Goal: Task Accomplishment & Management: Use online tool/utility

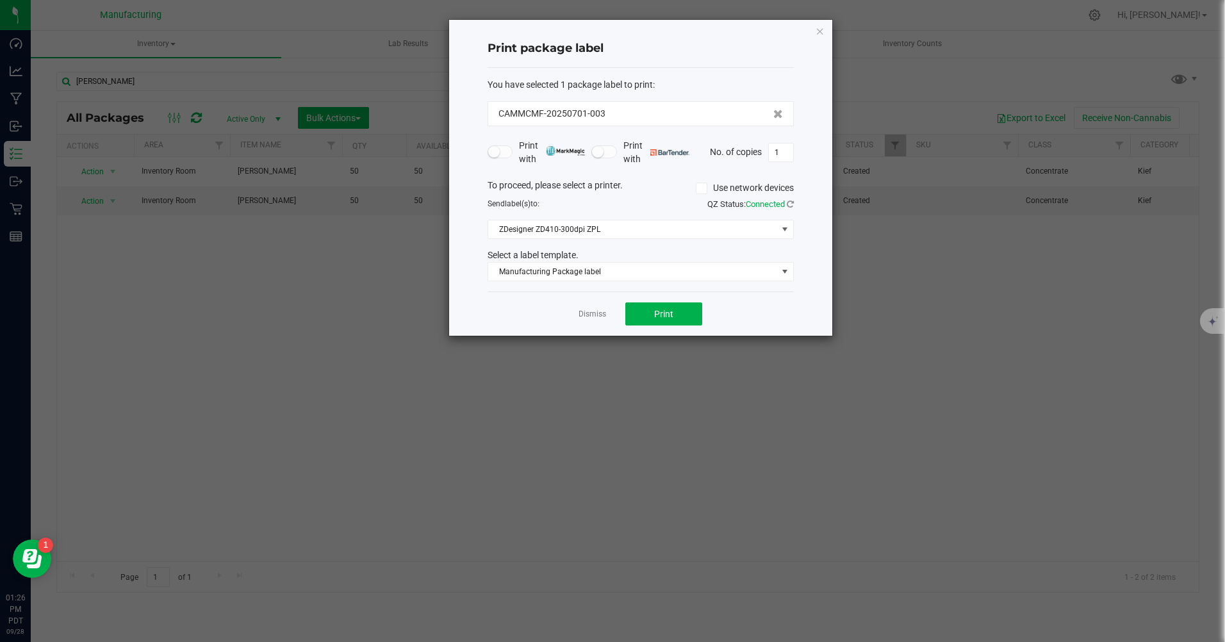
click at [824, 30] on icon "button" at bounding box center [820, 30] width 9 height 15
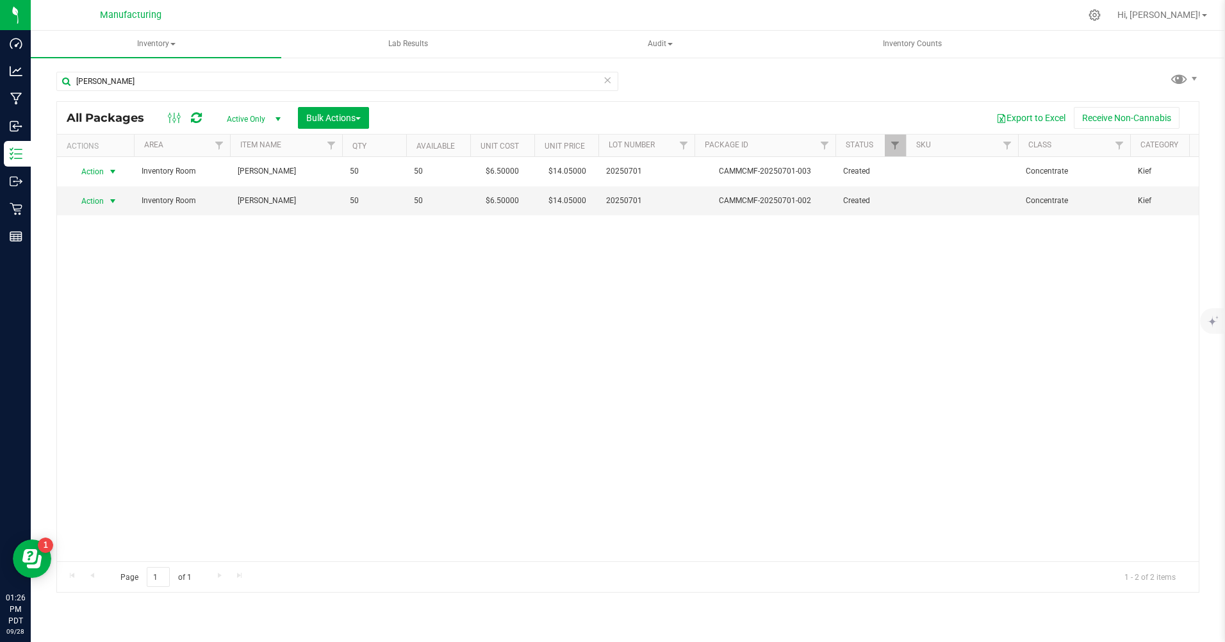
click at [85, 201] on span "Action" at bounding box center [87, 201] width 35 height 18
click at [111, 329] on li "Print package label" at bounding box center [111, 336] width 82 height 19
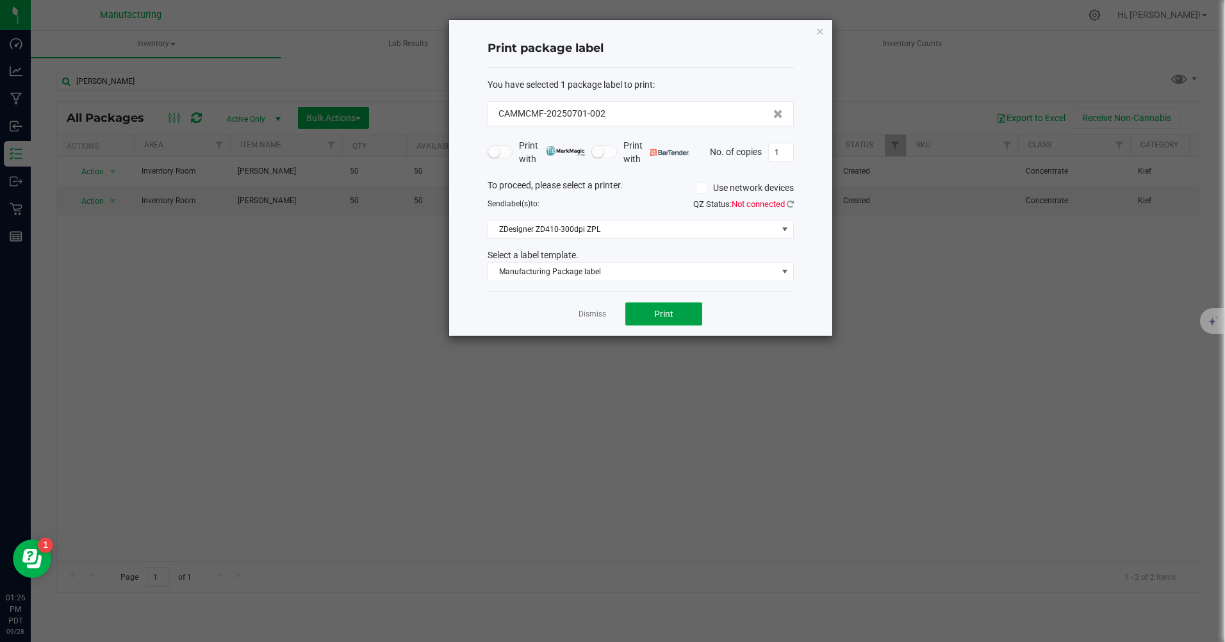
click at [677, 307] on button "Print" at bounding box center [663, 313] width 77 height 23
click at [634, 276] on span "Manufacturing Package label" at bounding box center [632, 272] width 289 height 18
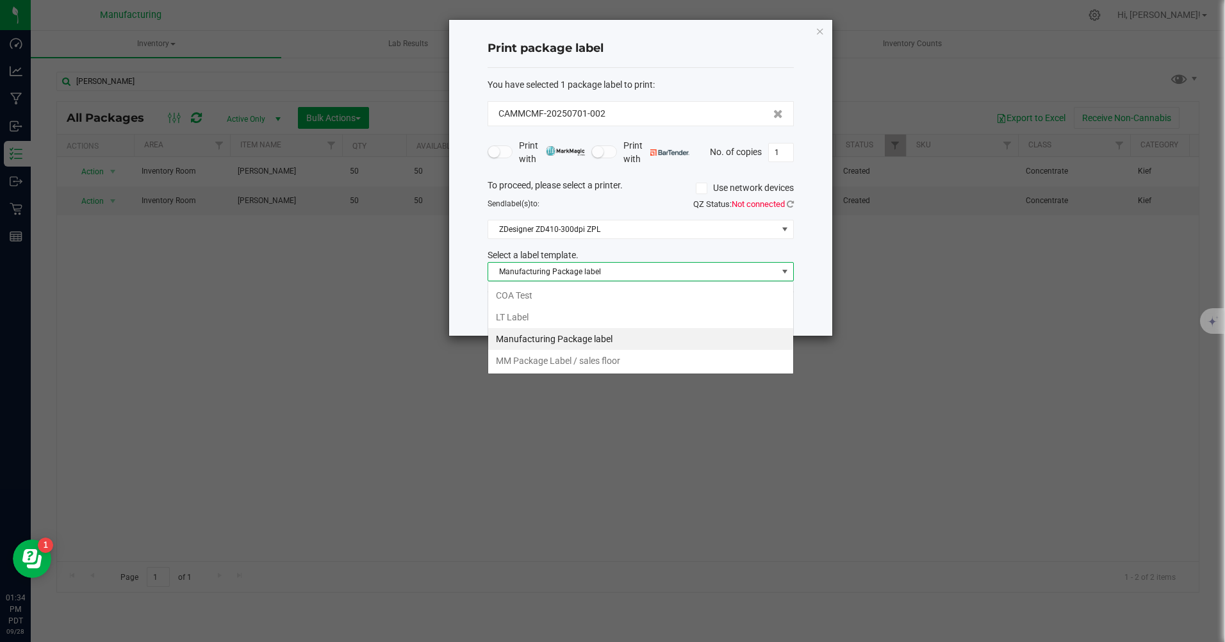
scroll to position [19, 306]
click at [590, 363] on li "MM Package Label / sales floor" at bounding box center [640, 361] width 305 height 22
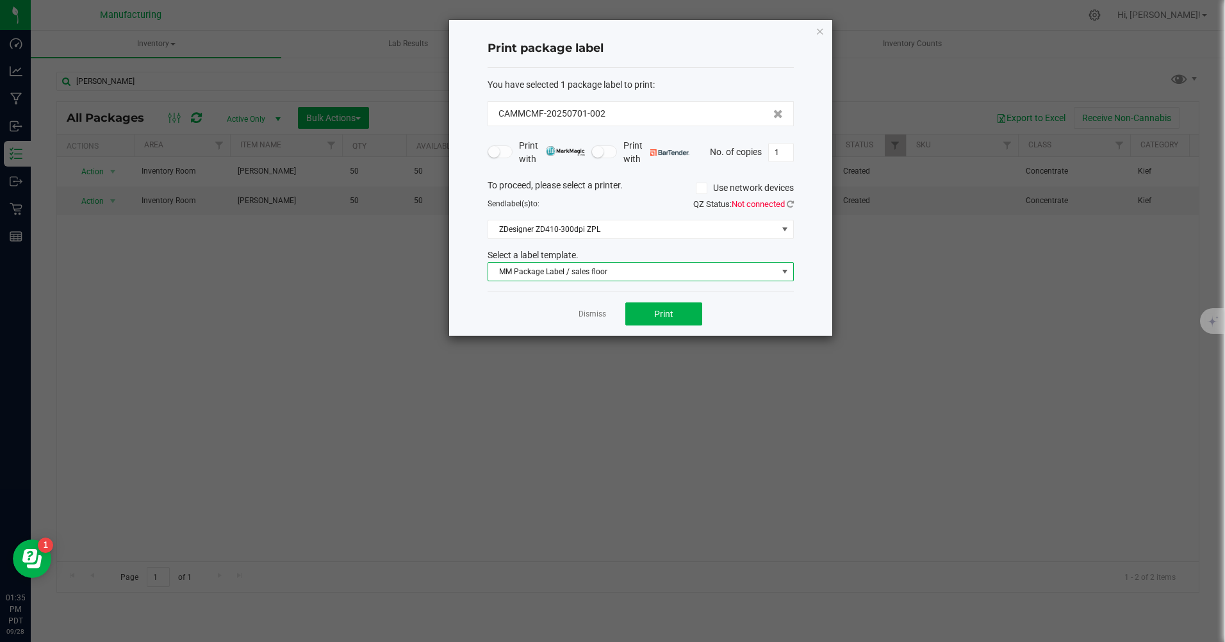
click at [572, 276] on span "MM Package Label / sales floor" at bounding box center [632, 272] width 289 height 18
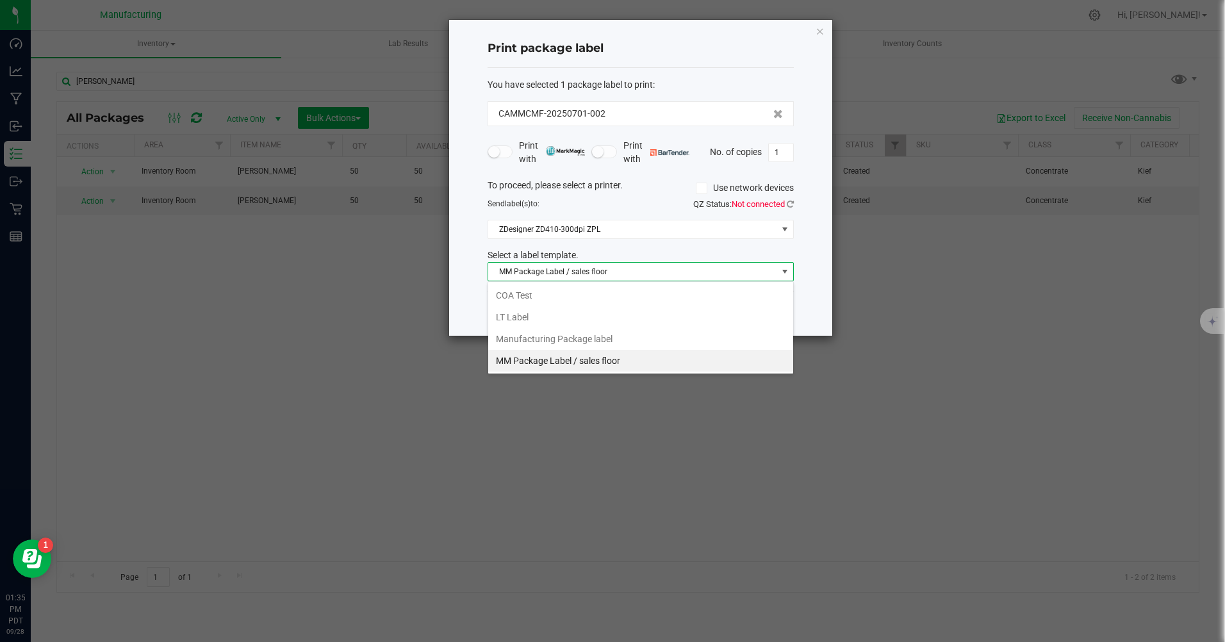
click at [568, 338] on li "Manufacturing Package label" at bounding box center [640, 339] width 305 height 22
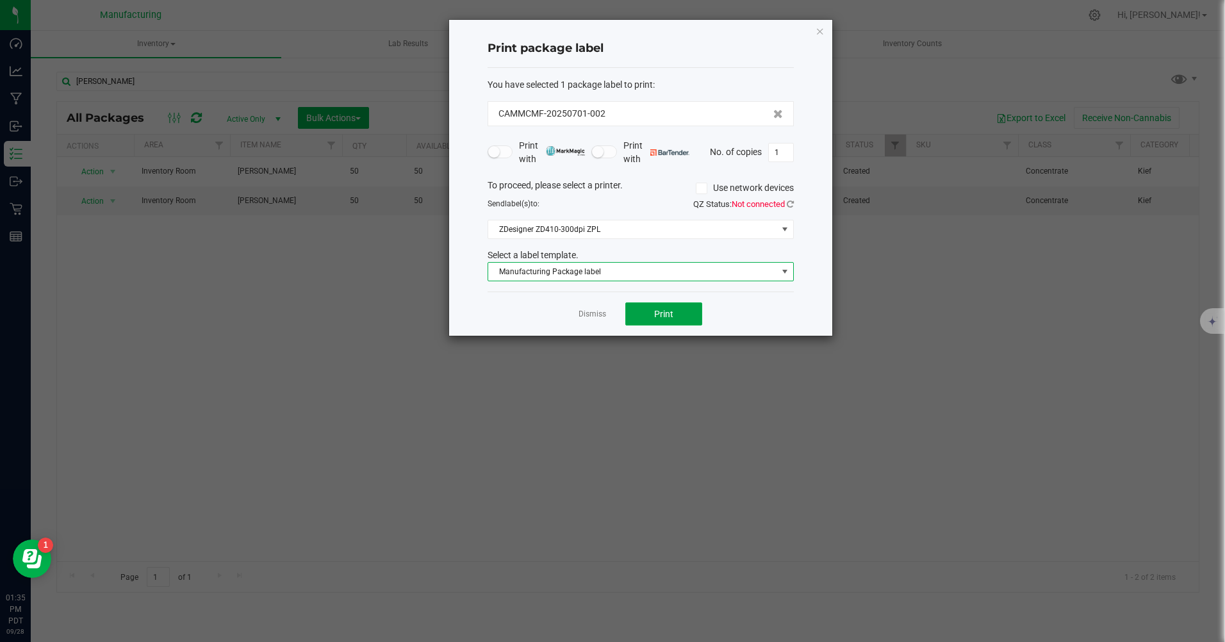
click at [694, 317] on button "Print" at bounding box center [663, 313] width 77 height 23
click at [573, 276] on span "Manufacturing Package label" at bounding box center [632, 272] width 289 height 18
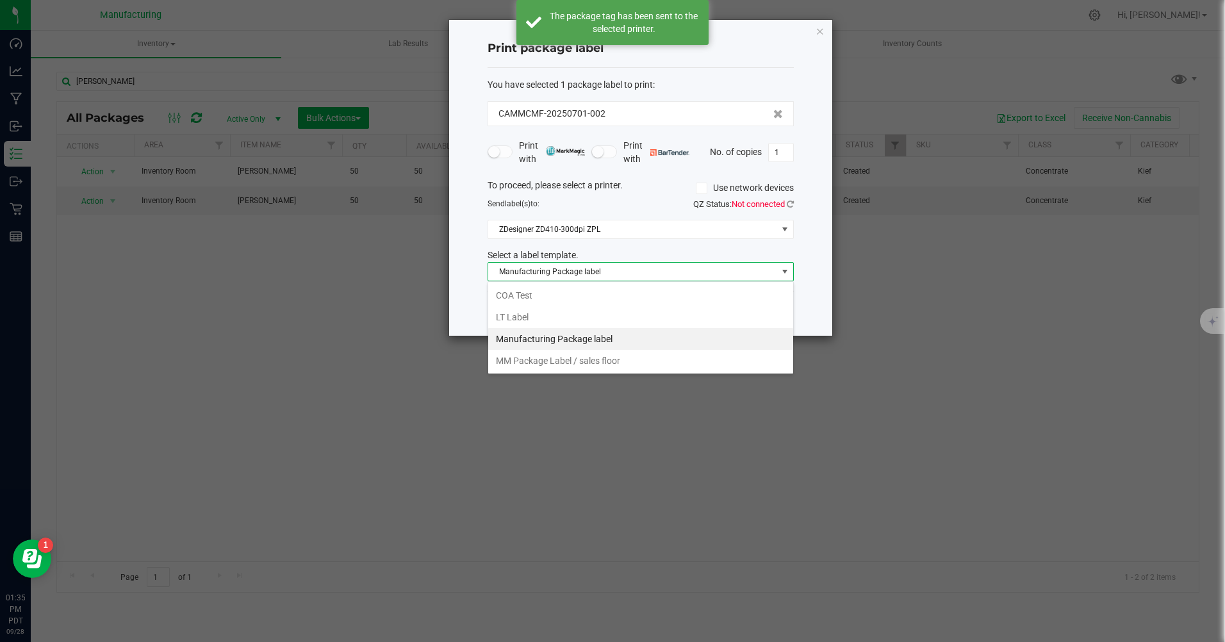
click at [568, 357] on li "MM Package Label / sales floor" at bounding box center [640, 361] width 305 height 22
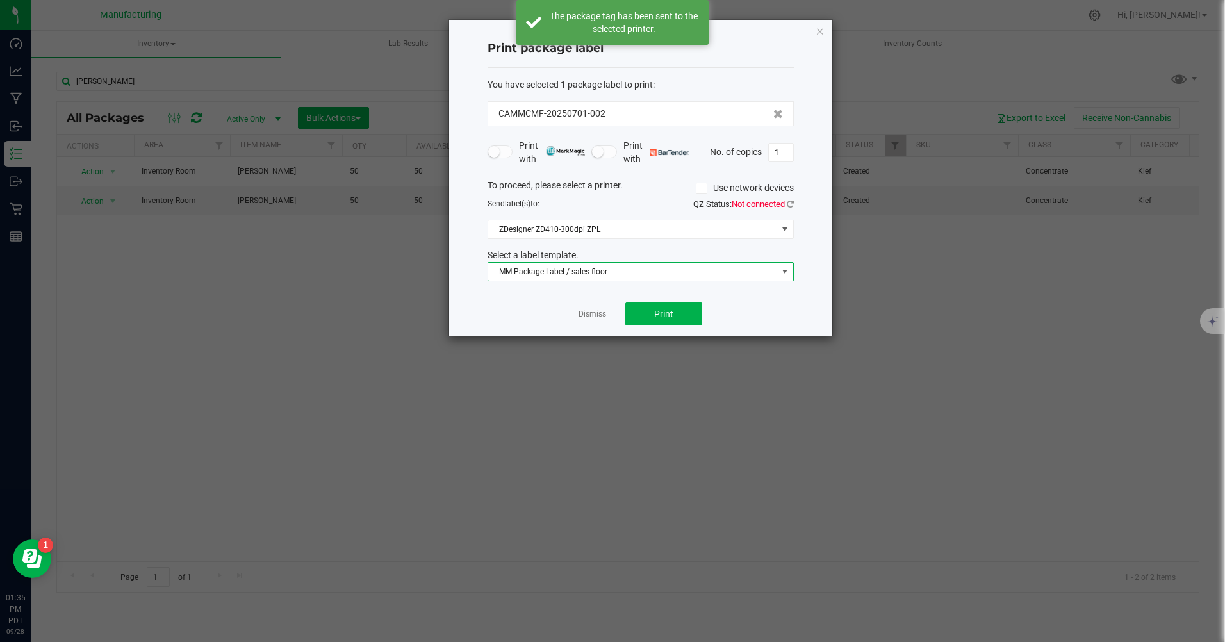
click at [786, 153] on input "1" at bounding box center [781, 153] width 24 height 18
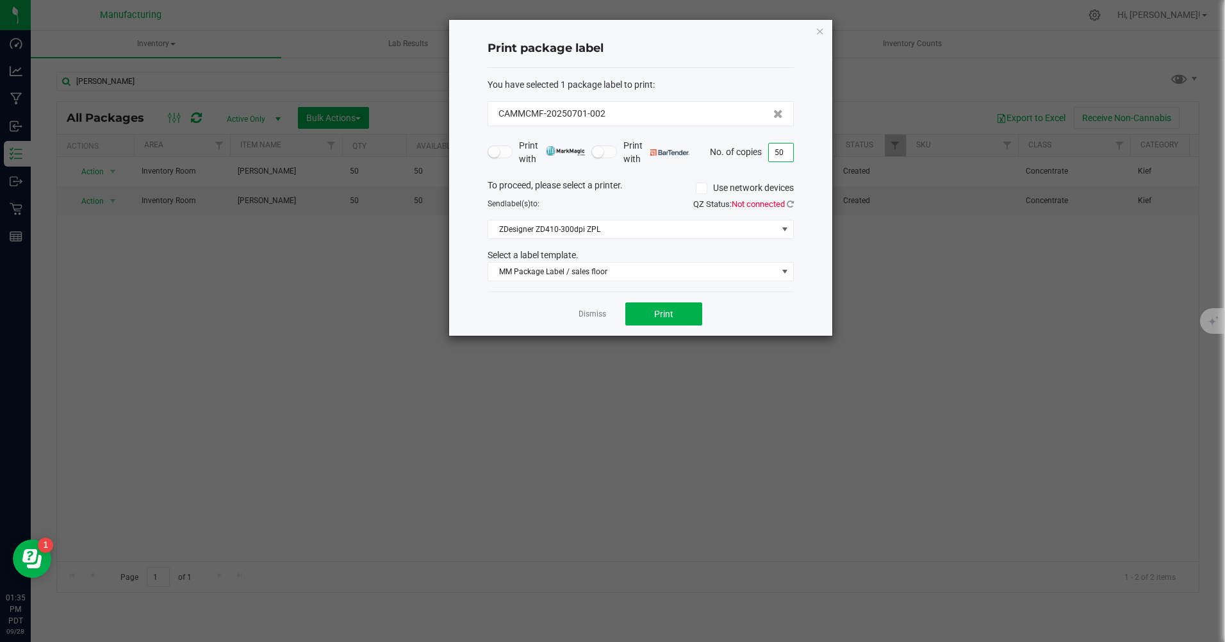
type input "50"
click at [689, 315] on button "Print" at bounding box center [663, 313] width 77 height 23
